Goal: Task Accomplishment & Management: Manage account settings

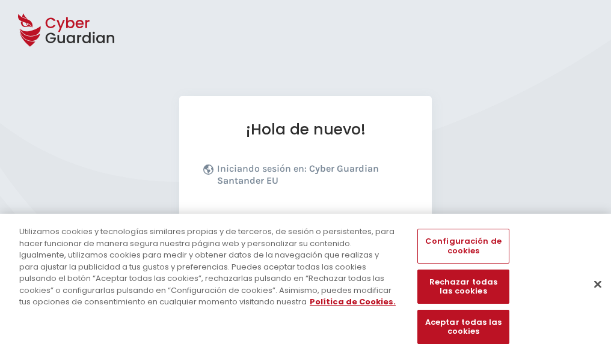
scroll to position [147, 0]
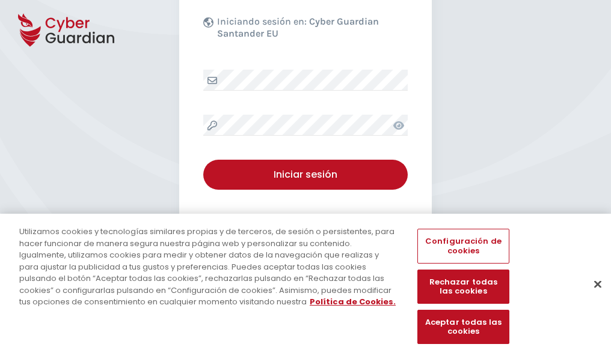
click at [591, 297] on button "Cerrar" at bounding box center [597, 284] width 26 height 26
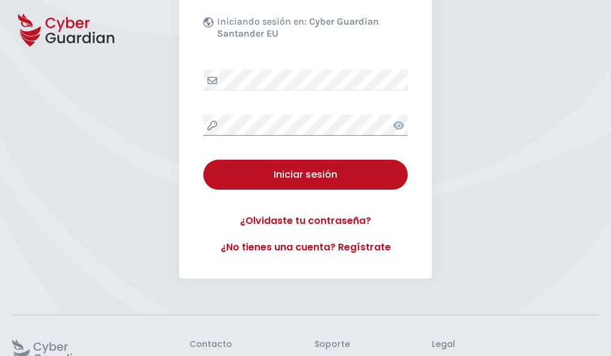
scroll to position [234, 0]
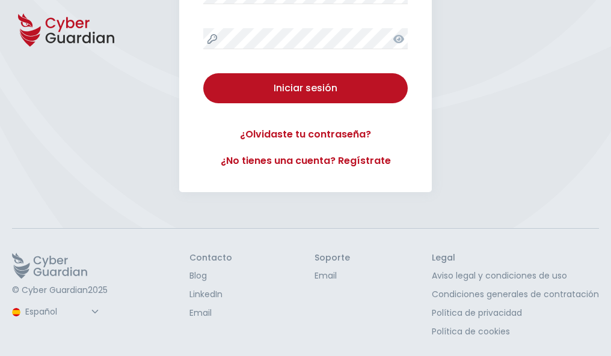
click at [203, 73] on button "Iniciar sesión" at bounding box center [305, 88] width 204 height 30
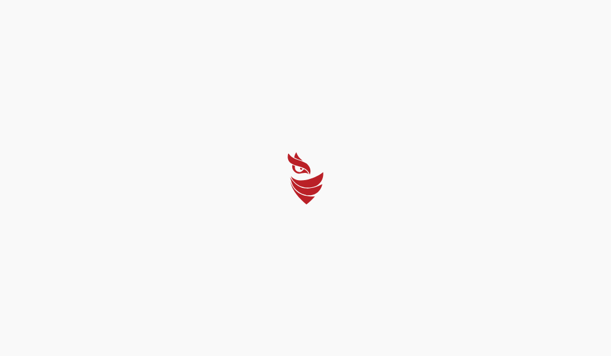
scroll to position [0, 0]
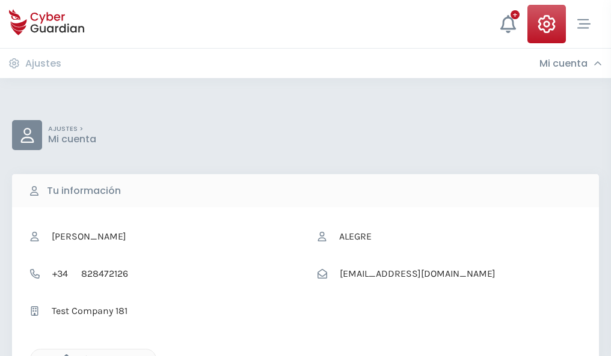
click at [63, 355] on icon "button" at bounding box center [63, 360] width 10 height 10
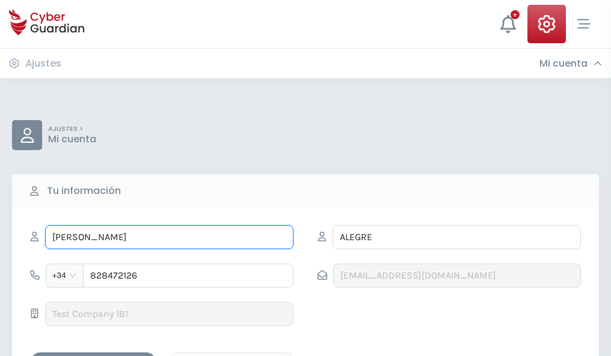
click at [169, 237] on input "REINALDO" at bounding box center [169, 237] width 248 height 24
type input "R"
type input "Pepita"
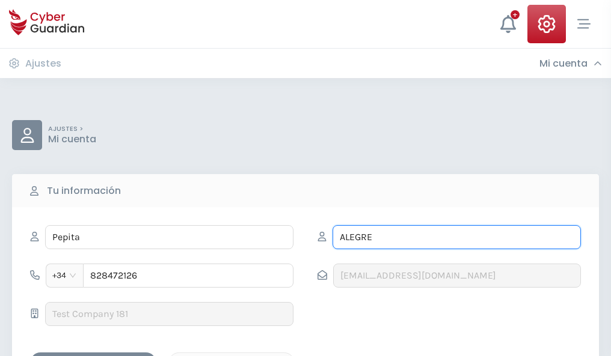
click at [456, 237] on input "ALEGRE" at bounding box center [456, 237] width 248 height 24
type input "A"
type input "Planas"
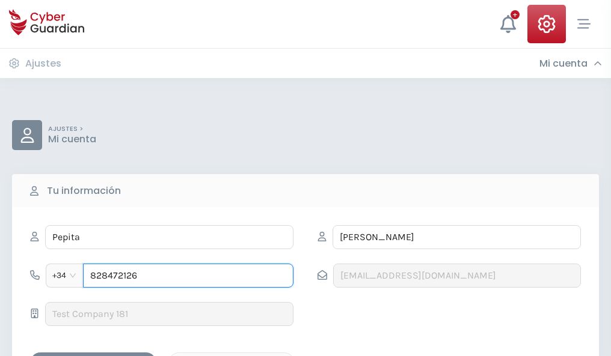
click at [188, 276] on input "828472126" at bounding box center [188, 276] width 210 height 24
type input "8"
type input "733651636"
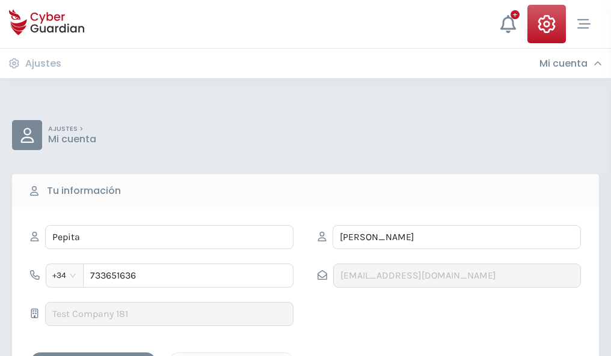
click at [93, 356] on div "Guardar cambios" at bounding box center [93, 363] width 108 height 15
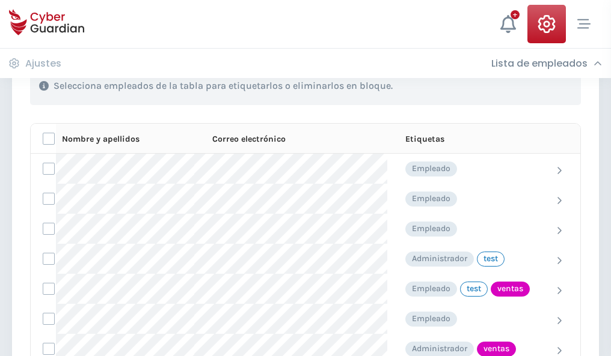
scroll to position [545, 0]
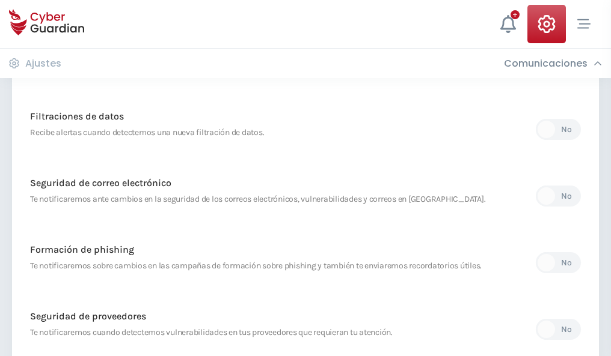
scroll to position [633, 0]
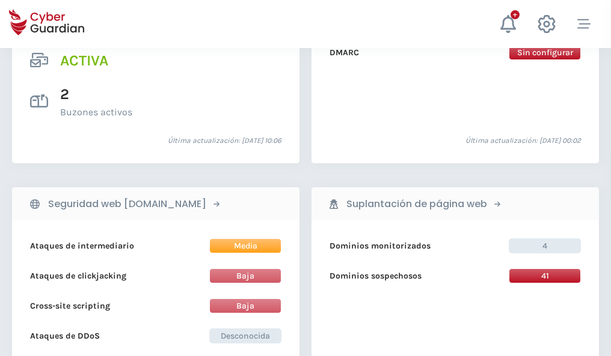
scroll to position [1221, 0]
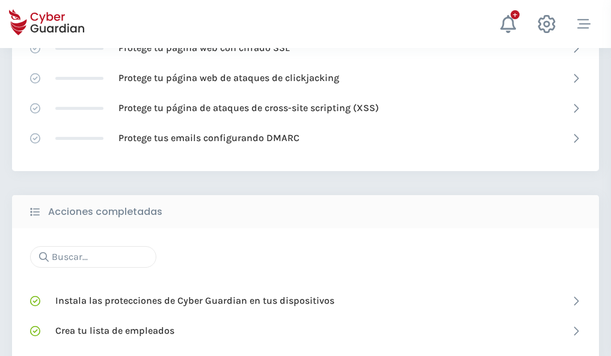
scroll to position [801, 0]
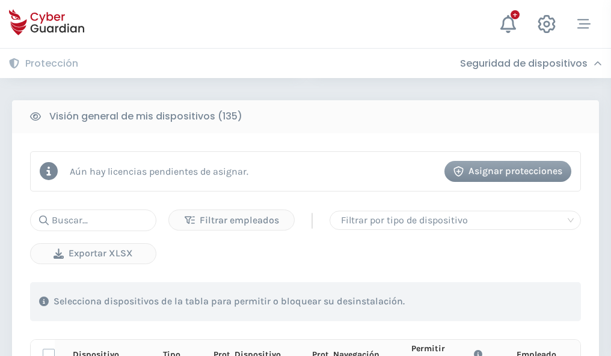
scroll to position [1062, 0]
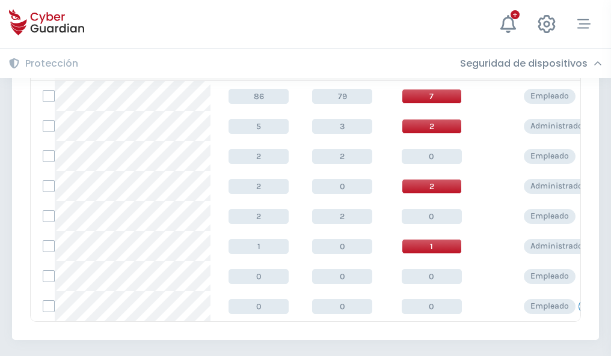
scroll to position [558, 0]
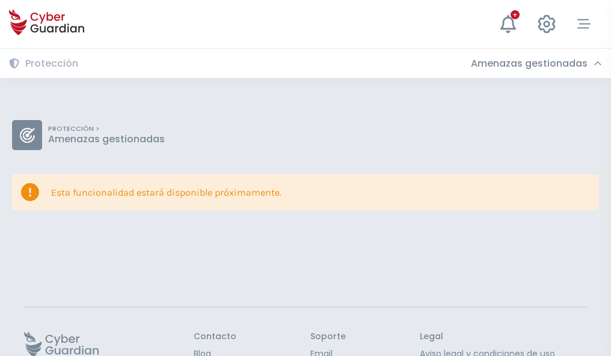
scroll to position [78, 0]
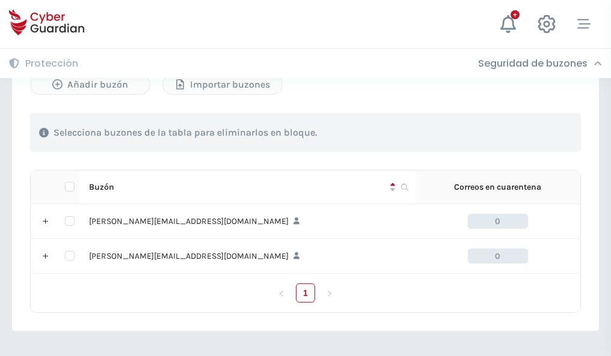
scroll to position [522, 0]
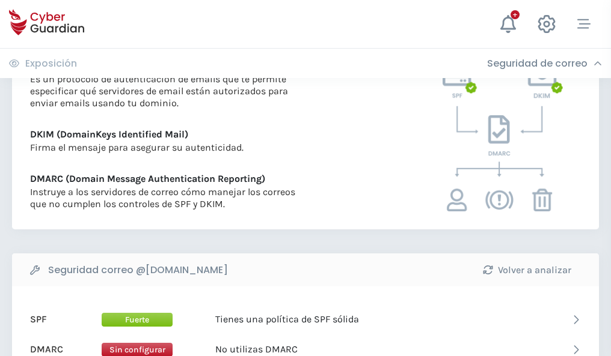
scroll to position [649, 0]
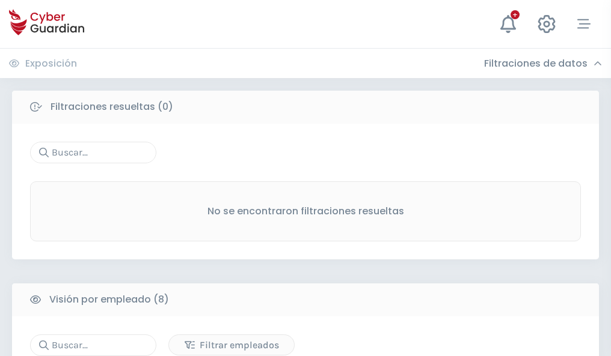
scroll to position [1024, 0]
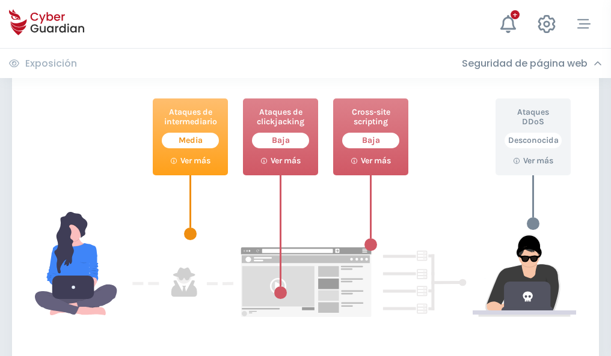
scroll to position [655, 0]
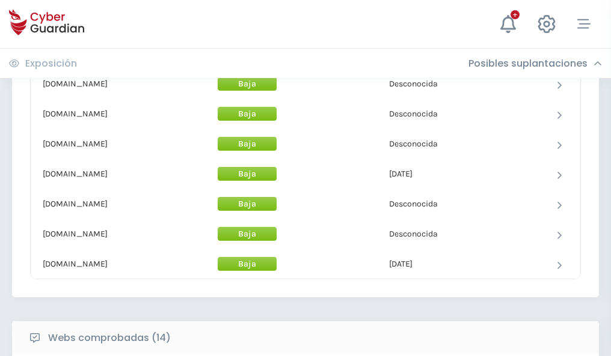
scroll to position [1172, 0]
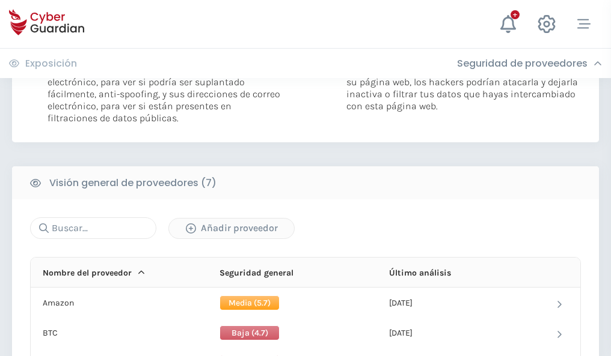
scroll to position [805, 0]
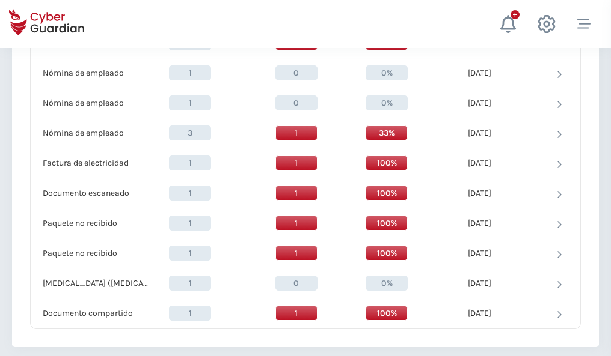
scroll to position [1246, 0]
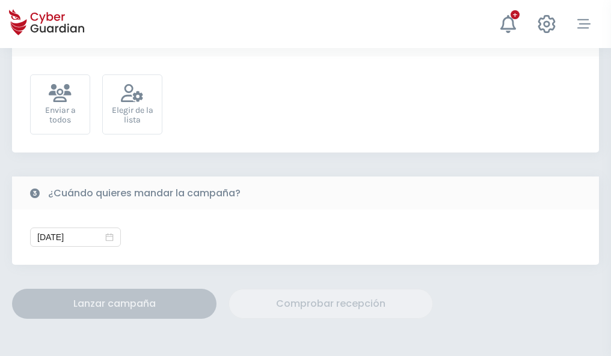
scroll to position [440, 0]
